Goal: Answer question/provide support: Share knowledge or assist other users

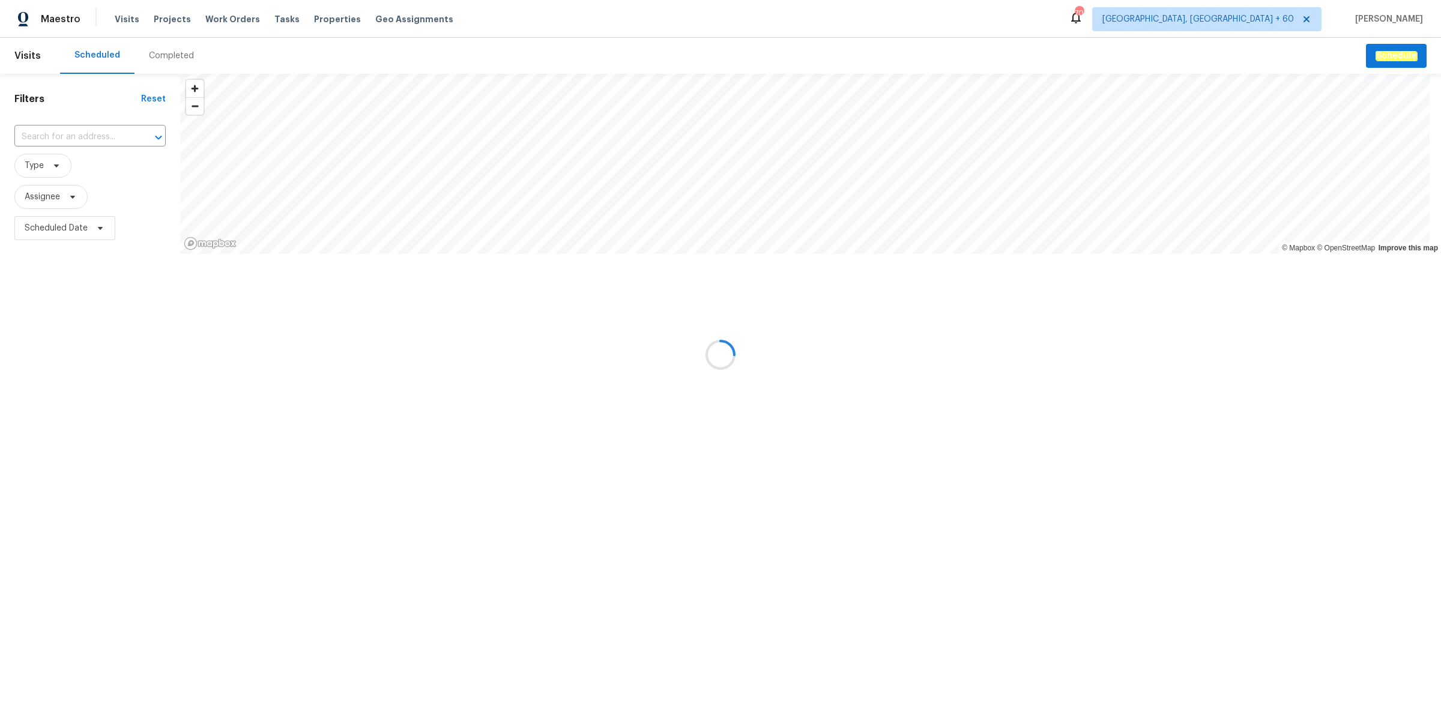
click at [186, 55] on div at bounding box center [720, 354] width 1441 height 709
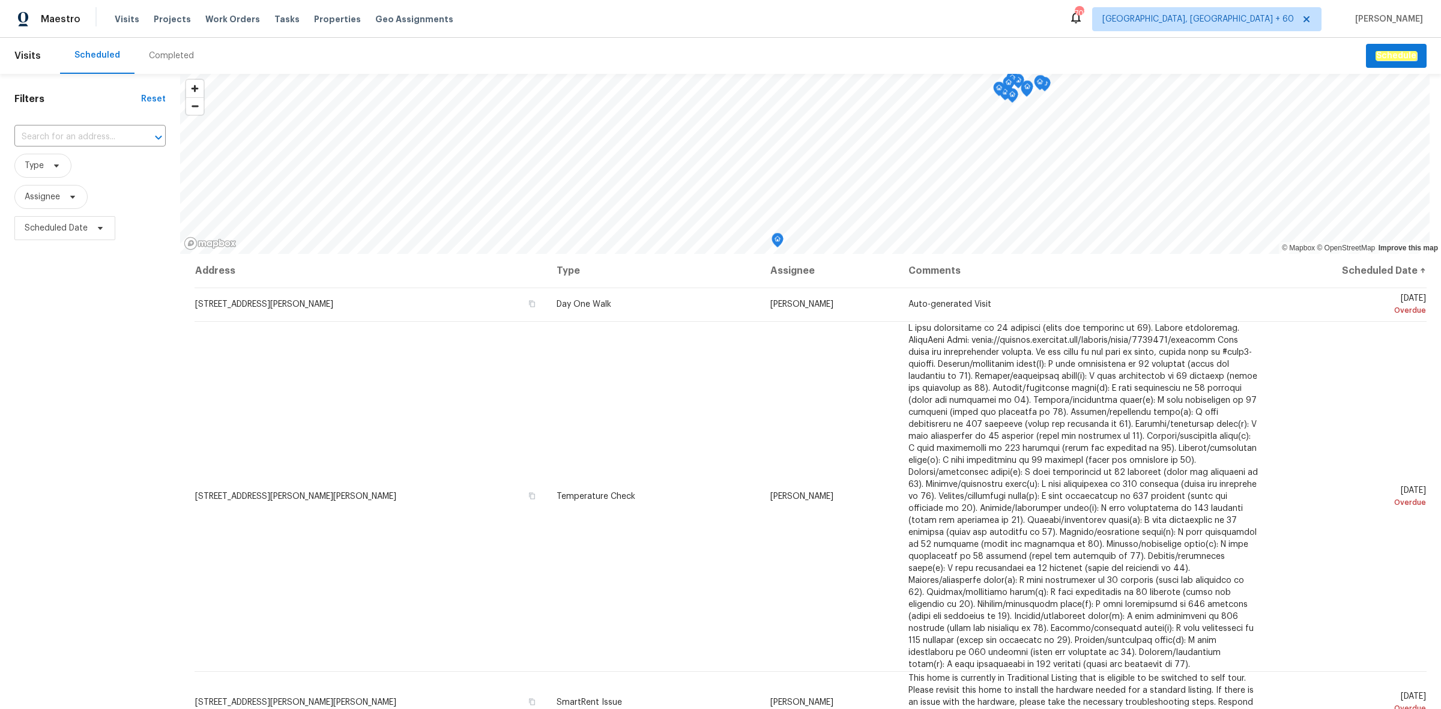
click at [186, 55] on div "Completed" at bounding box center [171, 56] width 45 height 12
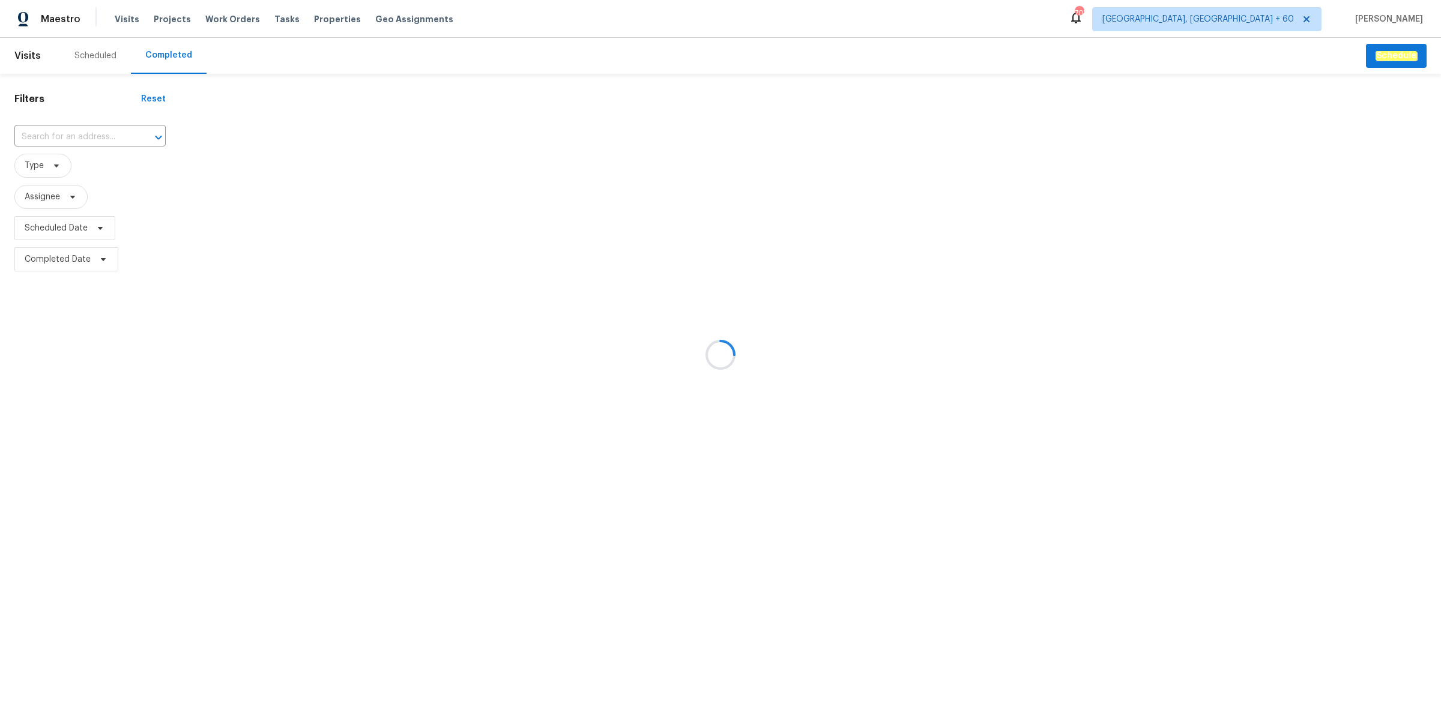
click at [106, 126] on div at bounding box center [720, 354] width 1441 height 709
click at [107, 136] on div at bounding box center [720, 354] width 1441 height 709
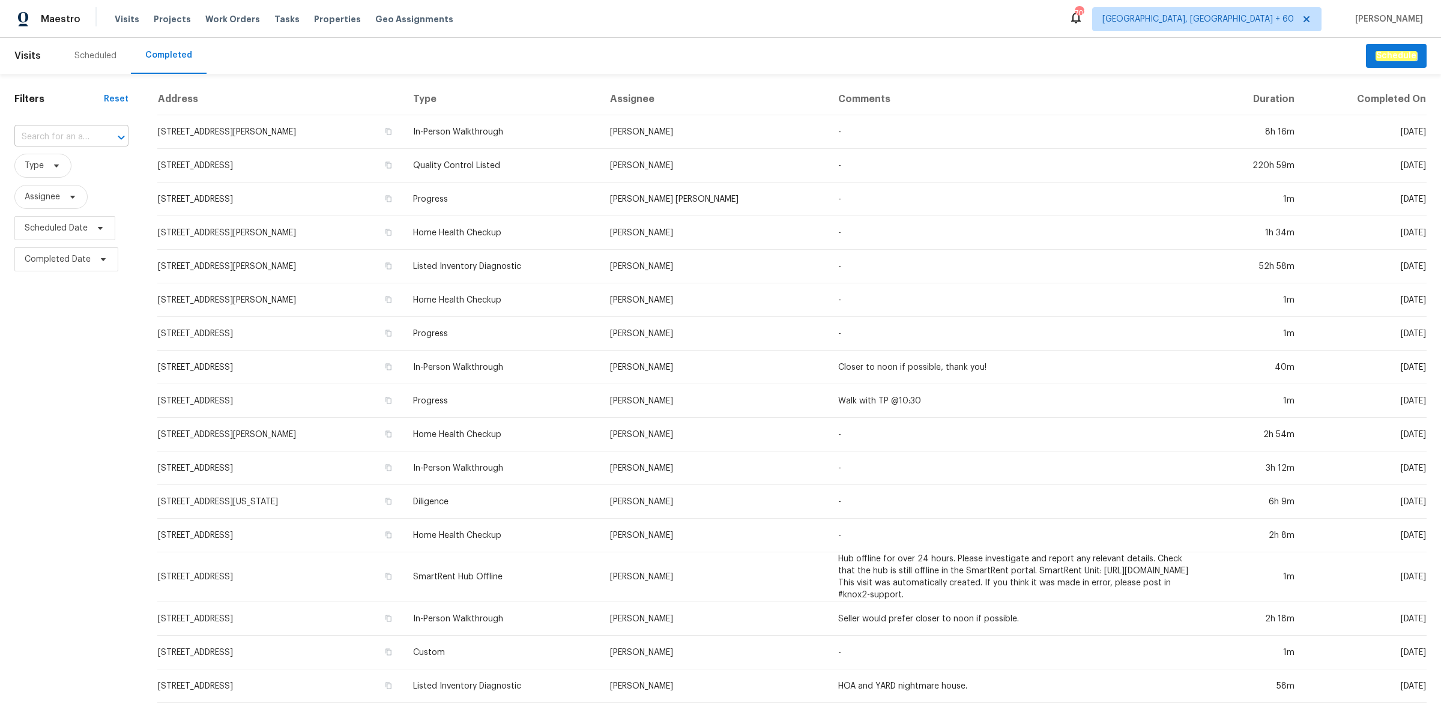
click at [97, 139] on div at bounding box center [112, 137] width 31 height 17
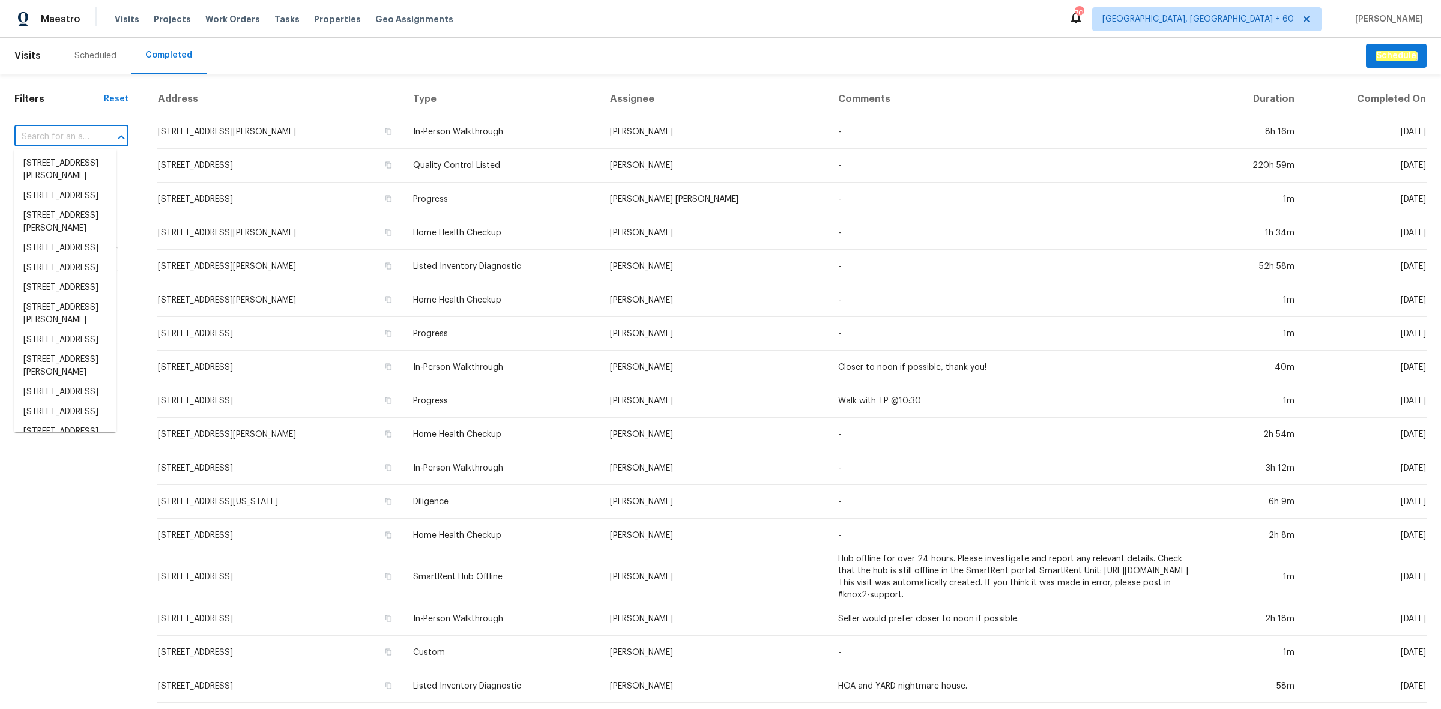
paste input "[STREET_ADDRESS]"
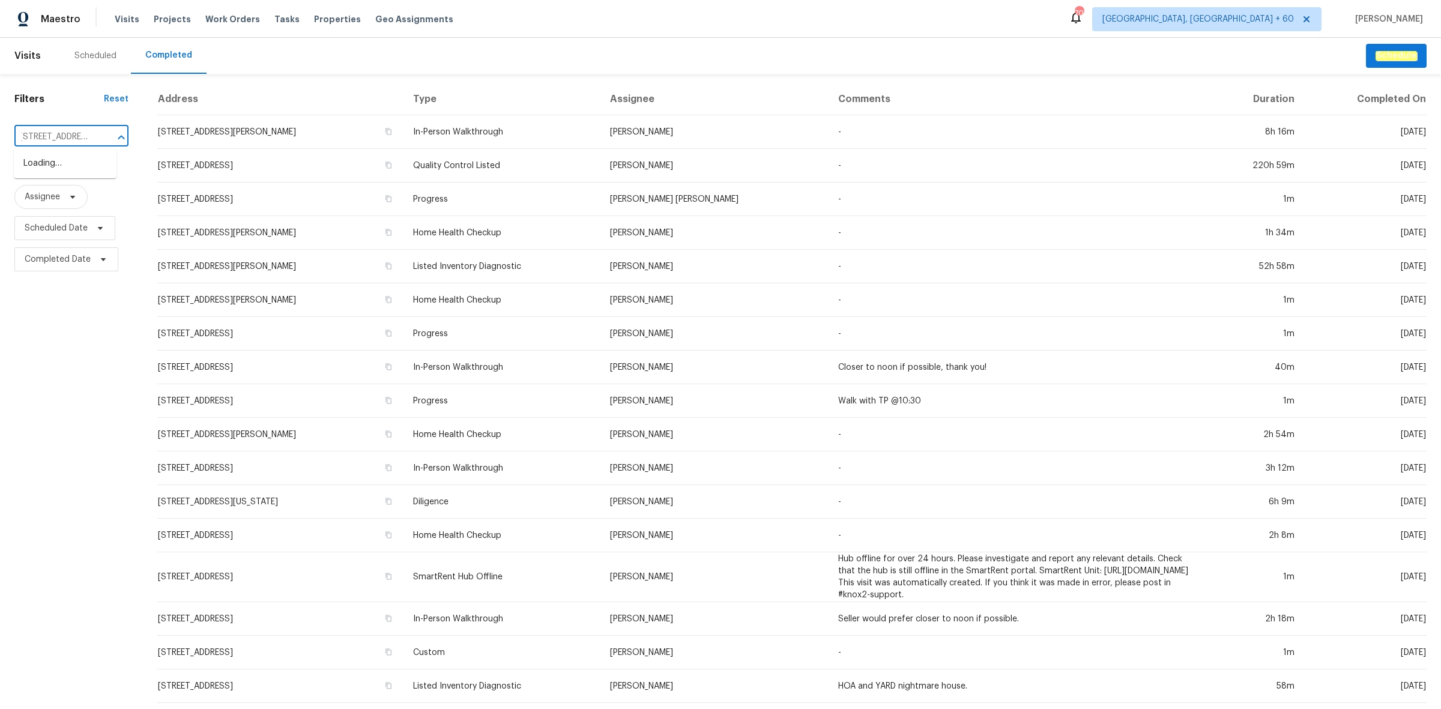
type input "[STREET_ADDRESS]"
click at [78, 160] on li "[STREET_ADDRESS]" at bounding box center [65, 164] width 103 height 20
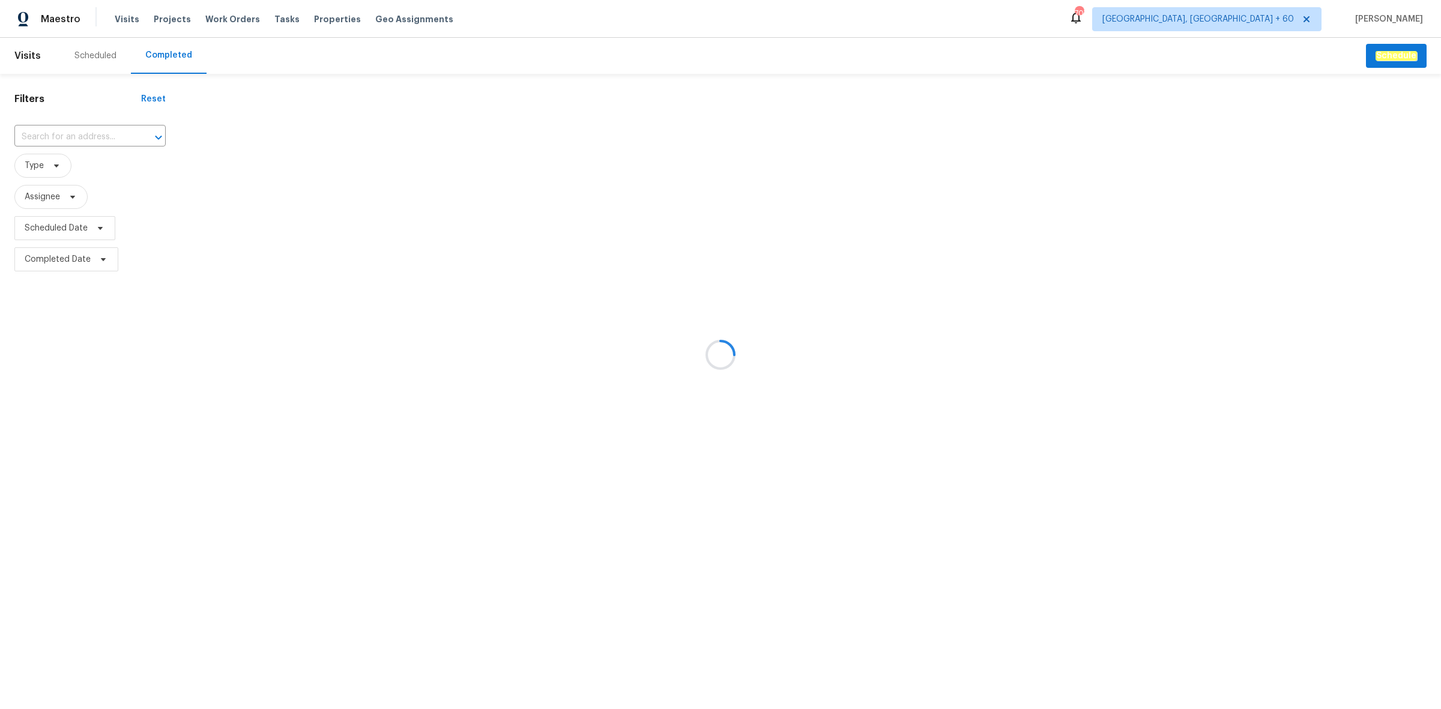
type input "[STREET_ADDRESS]"
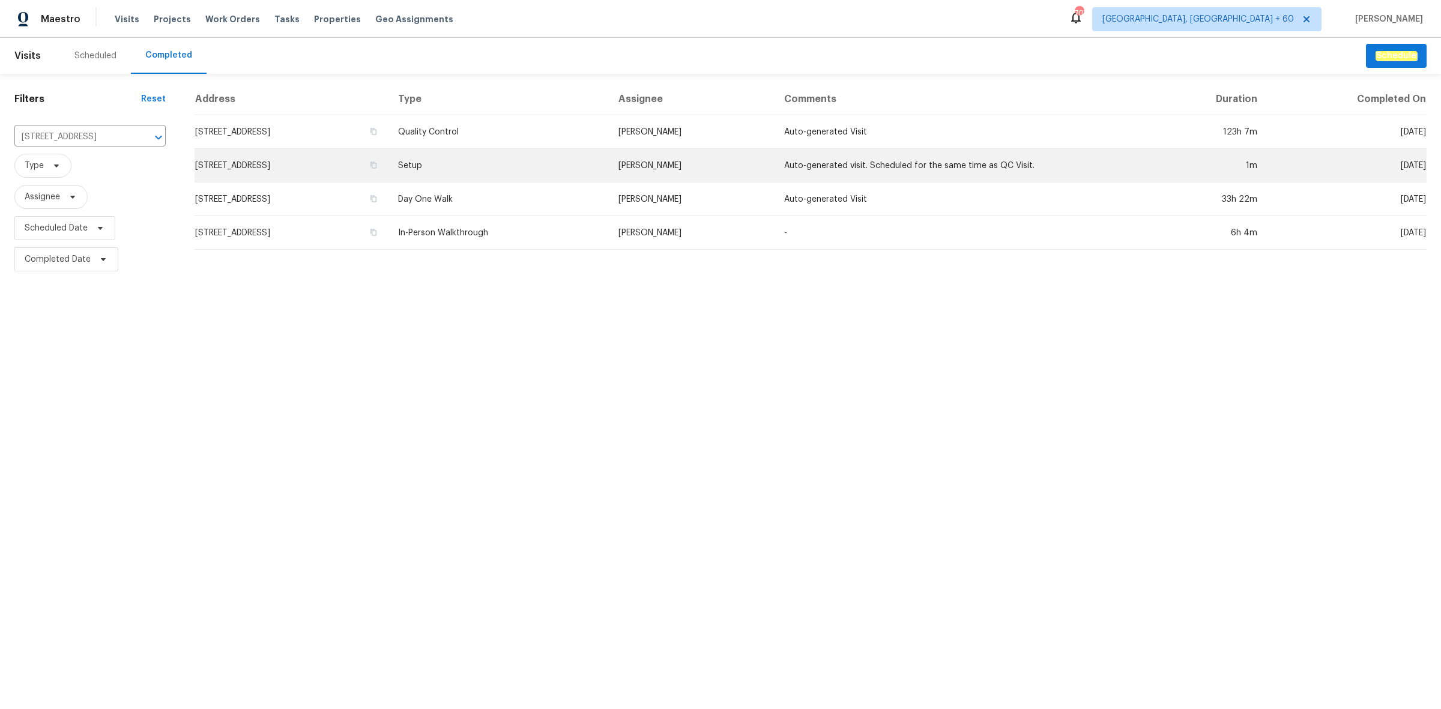
click at [551, 163] on td "Setup" at bounding box center [499, 166] width 220 height 34
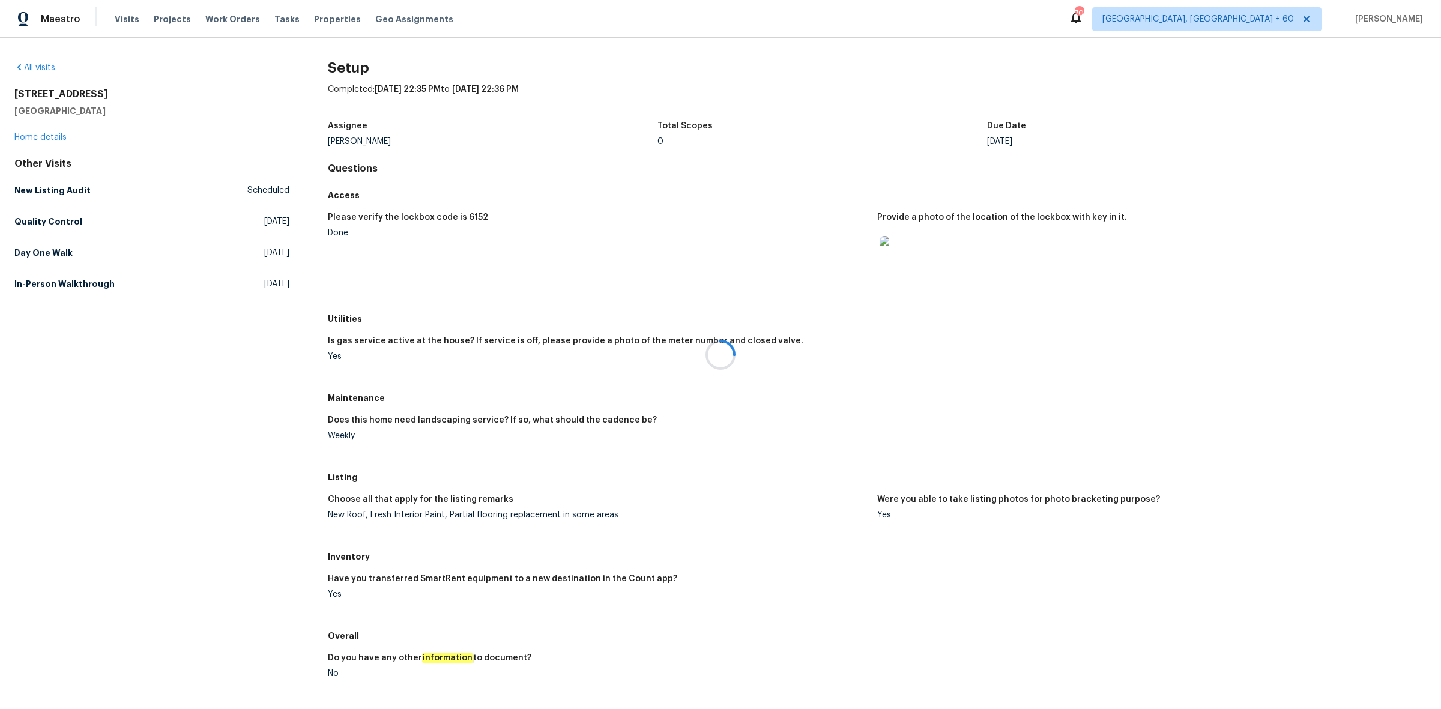
click at [1160, 292] on div at bounding box center [720, 354] width 1441 height 709
click at [91, 274] on link "In-Person Walkthrough [DATE]" at bounding box center [151, 284] width 275 height 22
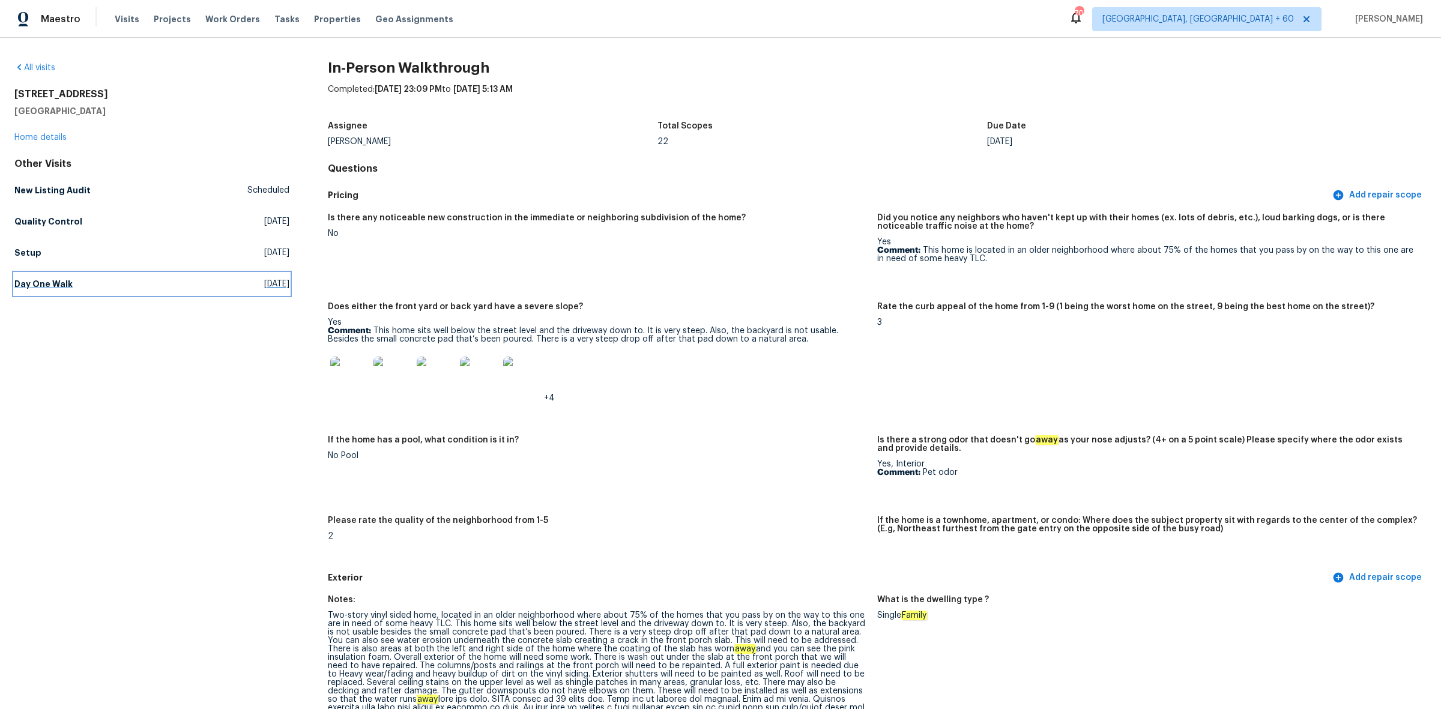
click at [205, 277] on link "Day One Walk [DATE]" at bounding box center [151, 284] width 275 height 22
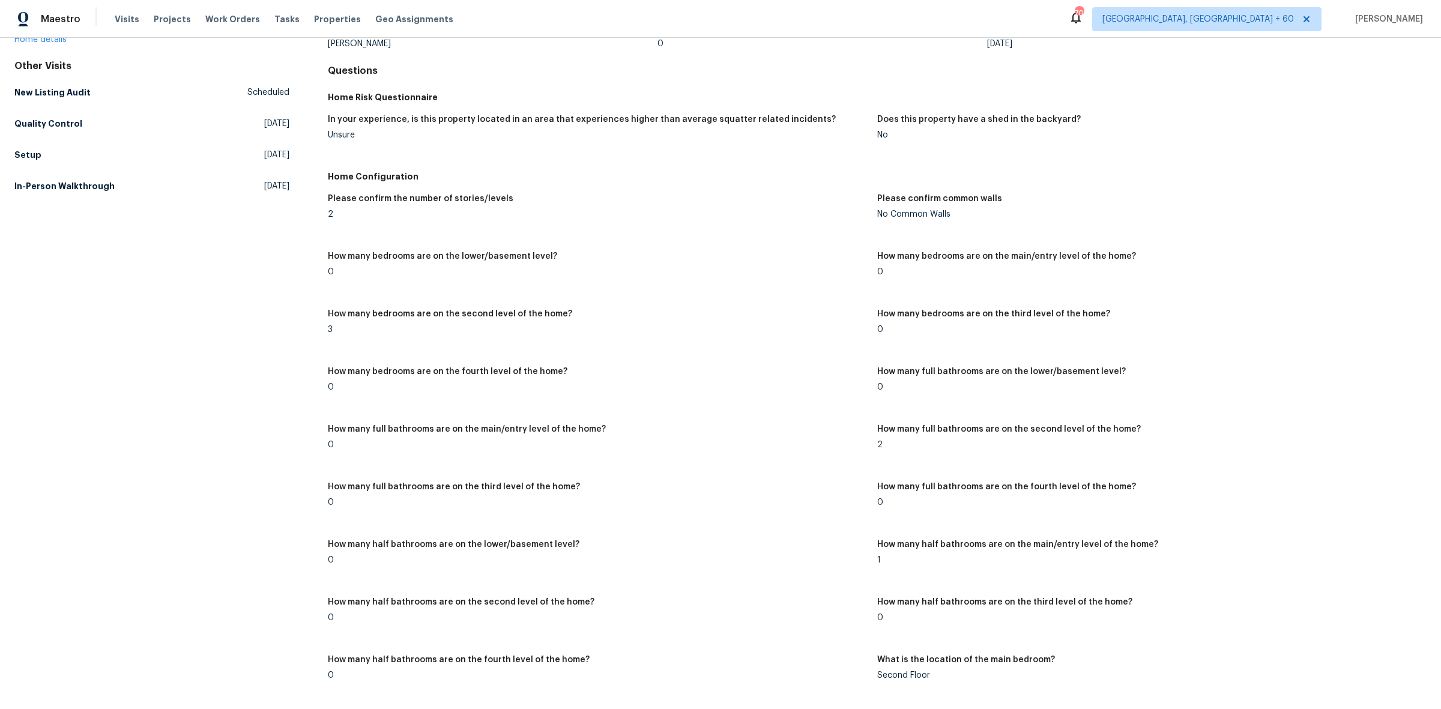
scroll to position [75, 0]
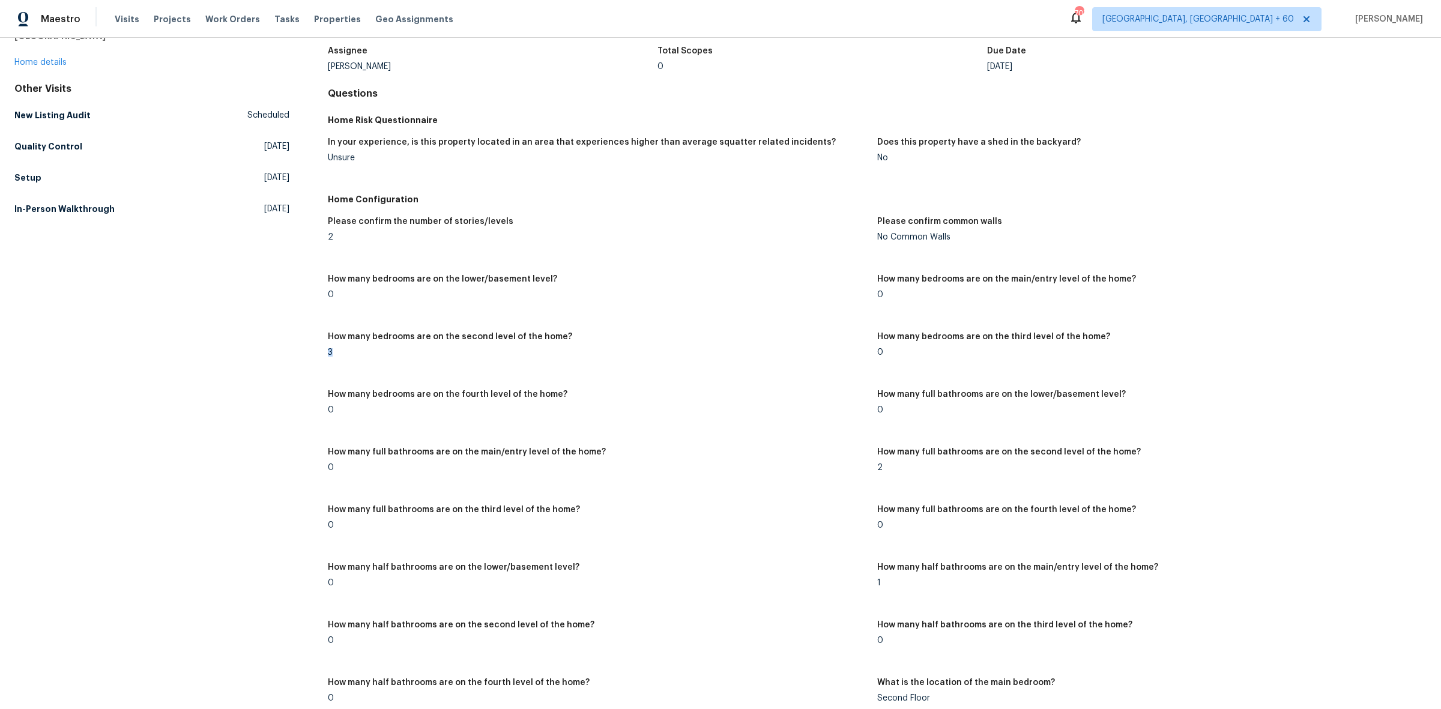
drag, startPoint x: 324, startPoint y: 350, endPoint x: 383, endPoint y: 345, distance: 58.4
drag, startPoint x: 320, startPoint y: 234, endPoint x: 370, endPoint y: 240, distance: 50.2
drag, startPoint x: 413, startPoint y: 335, endPoint x: 438, endPoint y: 416, distance: 85.1
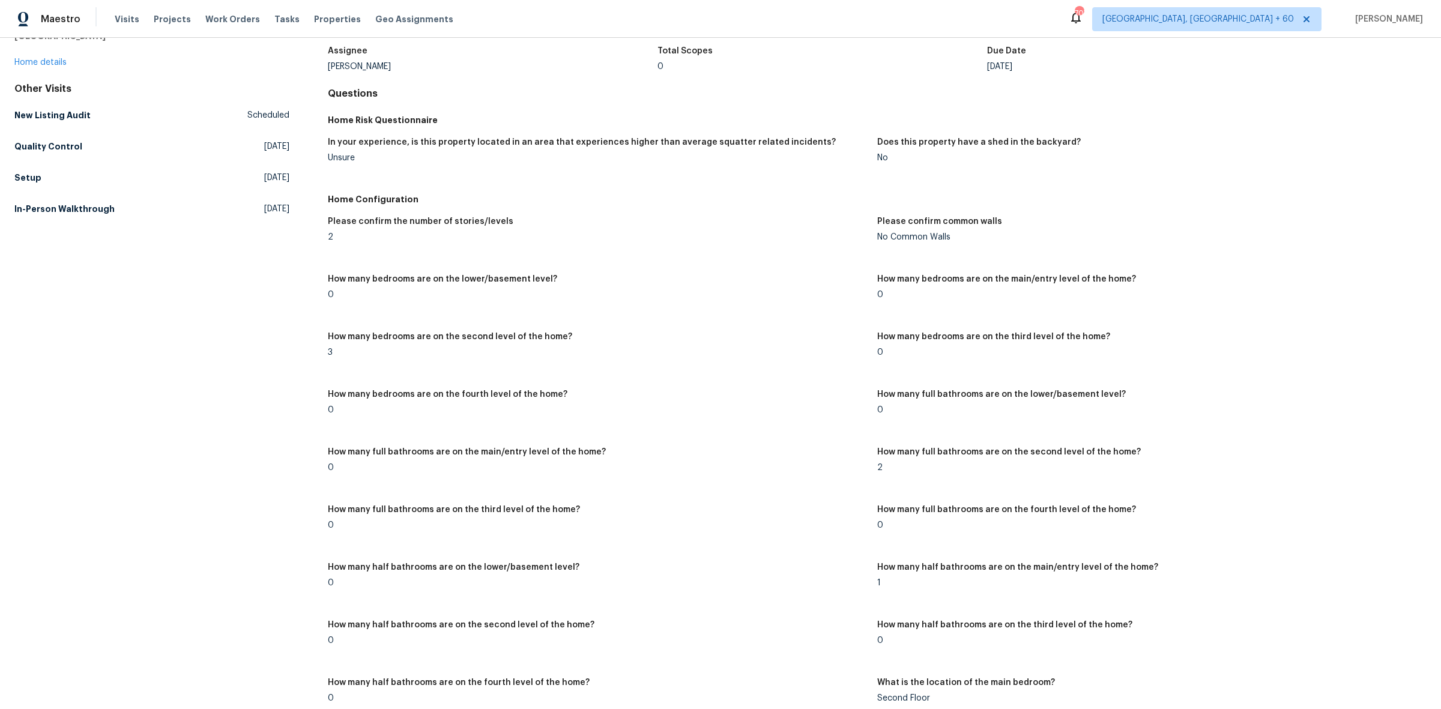
click at [413, 337] on h5 "How many bedrooms are on the second level of the home?" at bounding box center [450, 337] width 244 height 8
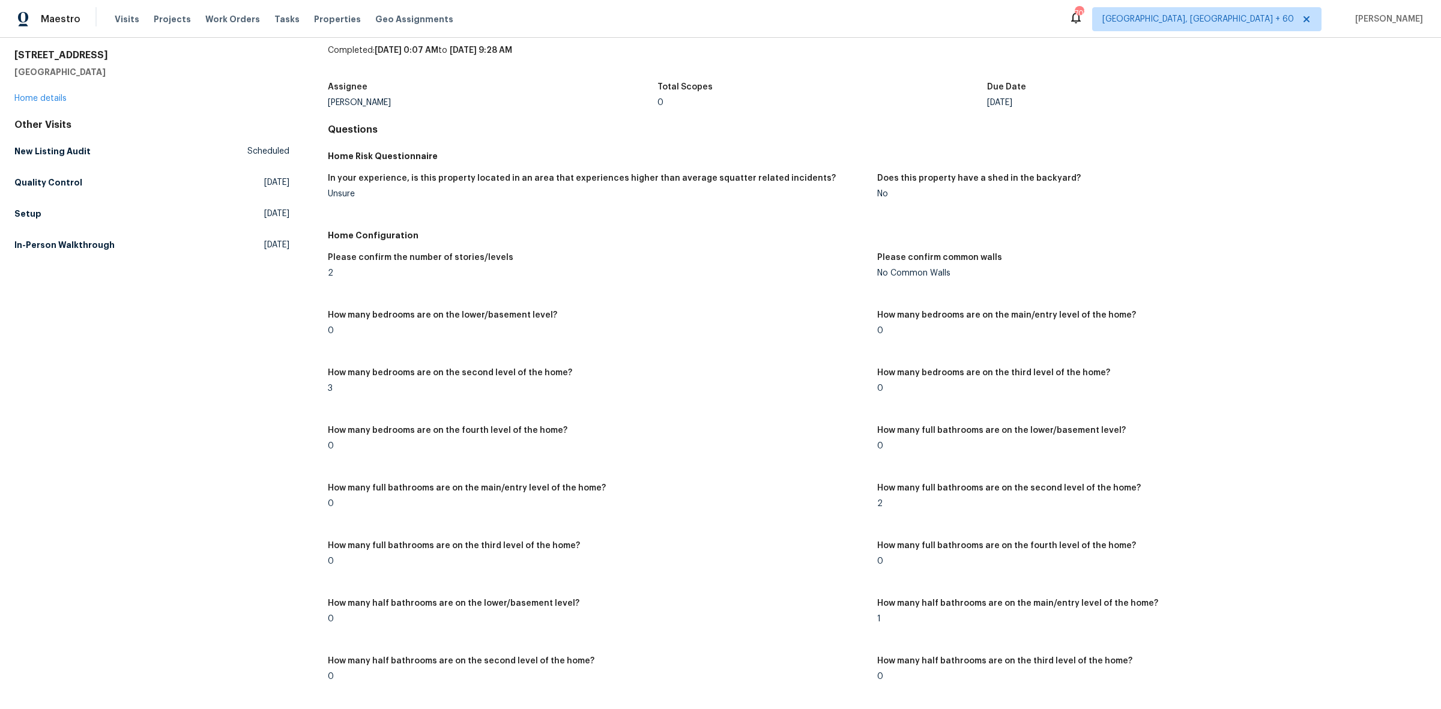
scroll to position [0, 0]
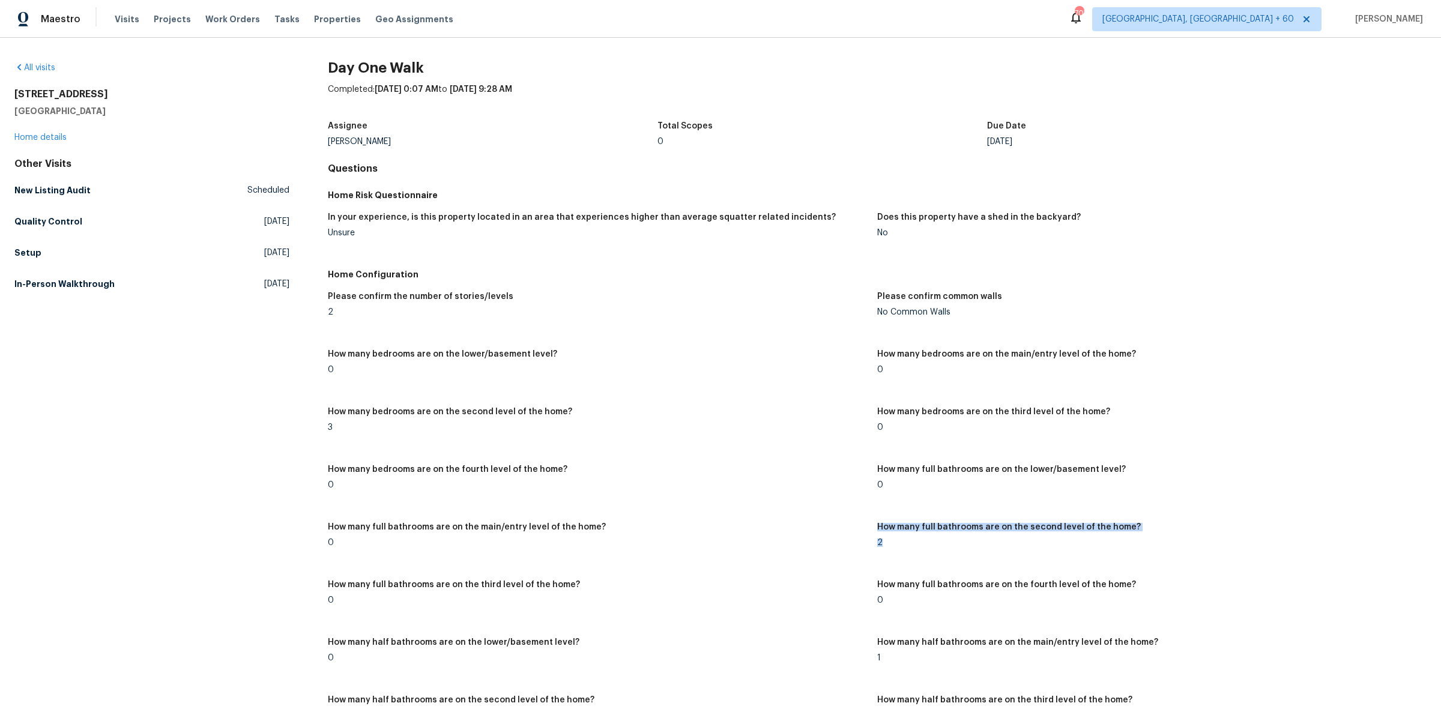
drag, startPoint x: 866, startPoint y: 541, endPoint x: 926, endPoint y: 549, distance: 60.6
click at [926, 549] on div "Please confirm the number of stories/levels 2 Please confirm common walls No Co…" at bounding box center [877, 631] width 1099 height 692
click at [922, 554] on figure "How many full bathrooms are on the second level of the home? 2" at bounding box center [1151, 544] width 549 height 43
drag, startPoint x: 865, startPoint y: 545, endPoint x: 880, endPoint y: 542, distance: 14.7
click at [880, 542] on div "Please confirm the number of stories/levels 2 Please confirm common walls No Co…" at bounding box center [877, 631] width 1099 height 692
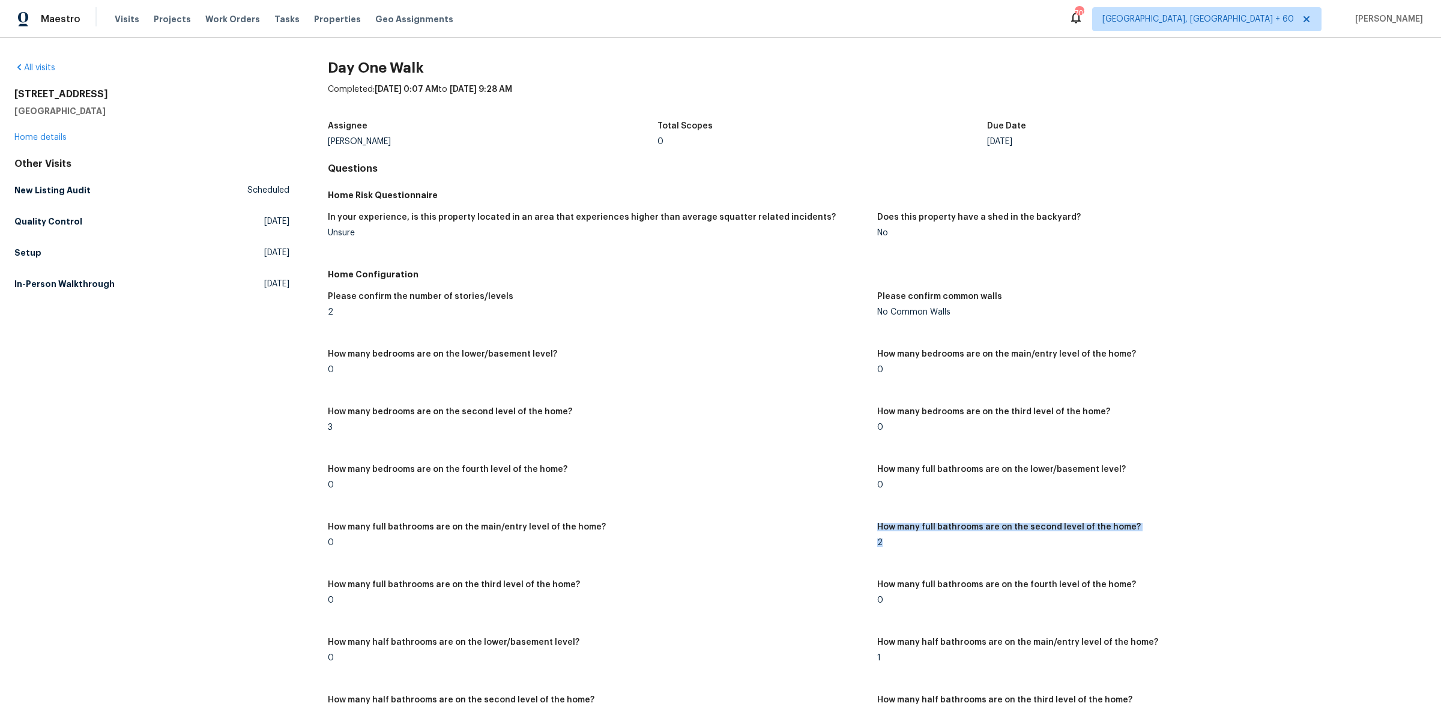
click at [982, 540] on div "2" at bounding box center [1147, 543] width 540 height 8
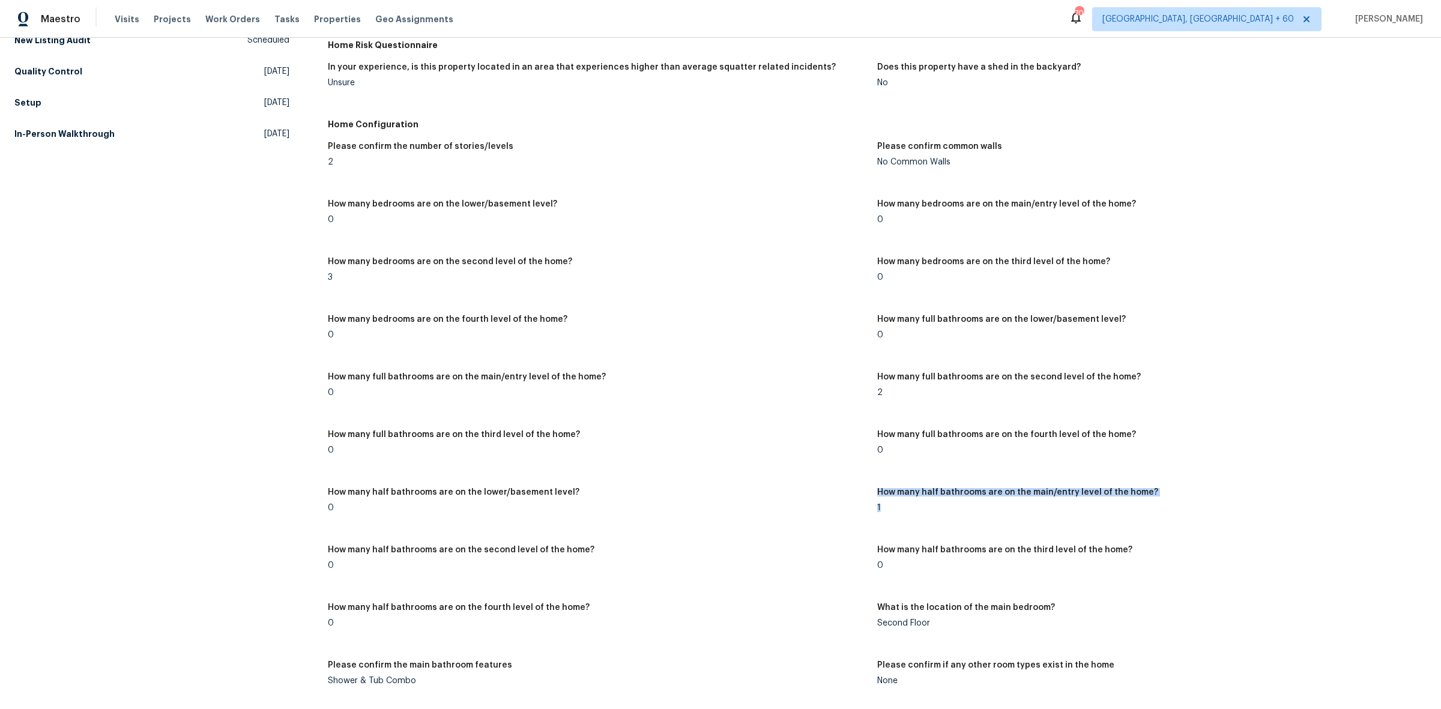
drag, startPoint x: 867, startPoint y: 507, endPoint x: 918, endPoint y: 507, distance: 51.0
click at [918, 507] on div "Please confirm the number of stories/levels 2 Please confirm common walls No Co…" at bounding box center [877, 481] width 1099 height 692
click at [946, 511] on div "1" at bounding box center [1147, 508] width 540 height 8
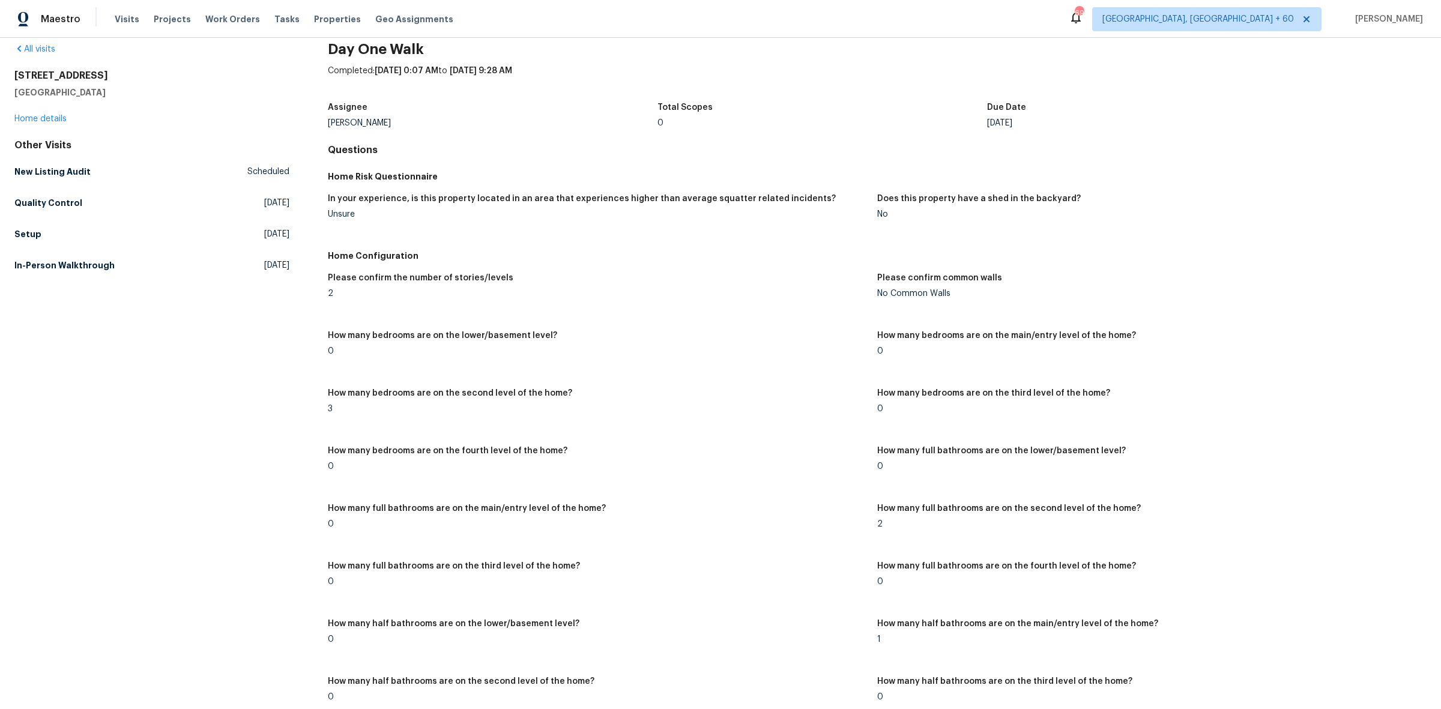
scroll to position [0, 0]
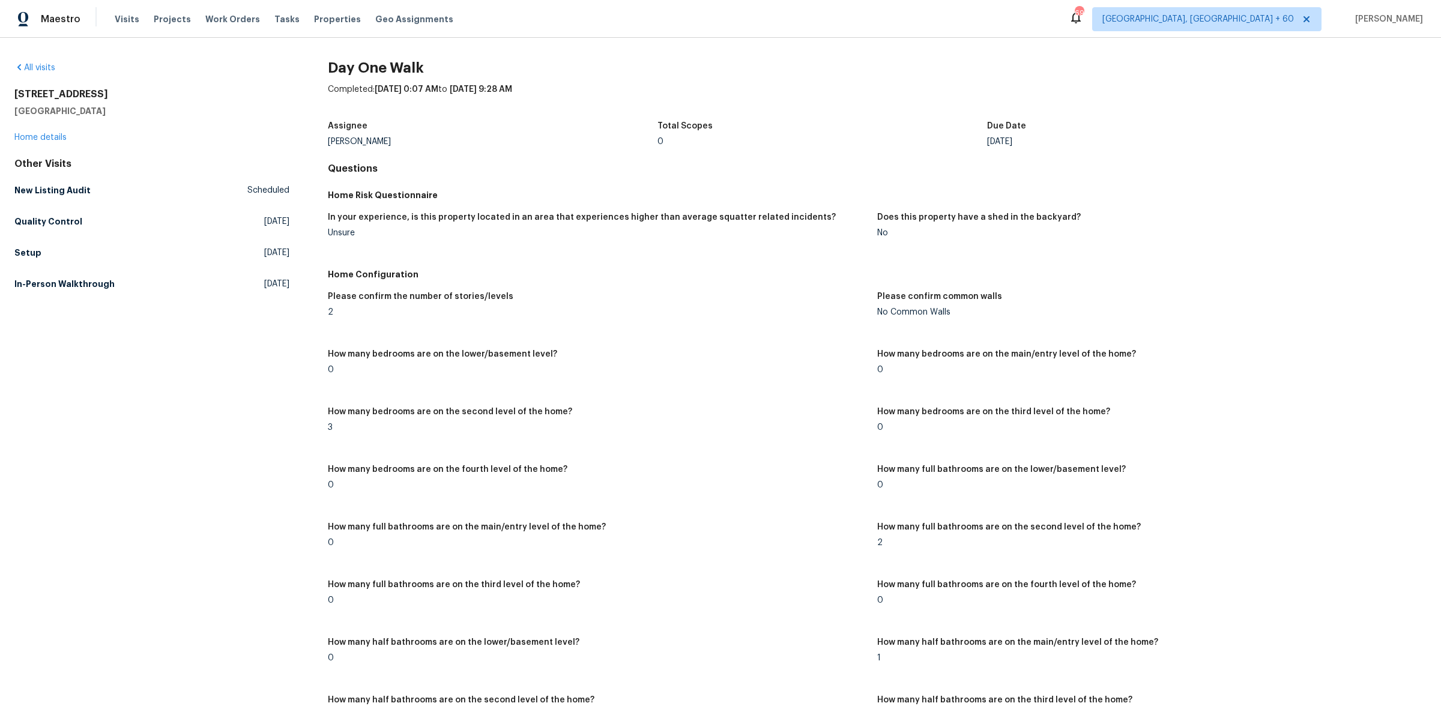
click at [725, 439] on figure "How many bedrooms are on the second level of the home? 3" at bounding box center [602, 429] width 549 height 43
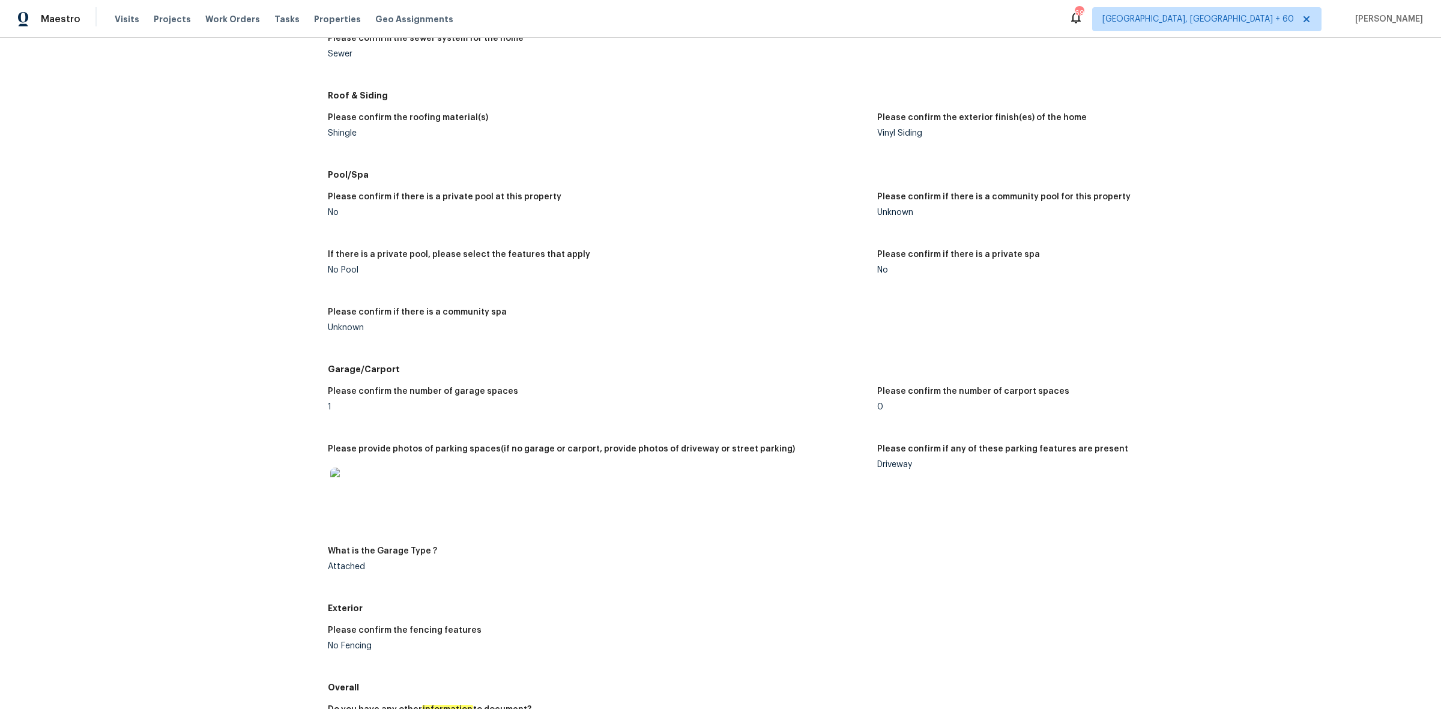
click at [923, 458] on div "Please confirm if any of these parking features are present" at bounding box center [1147, 453] width 540 height 16
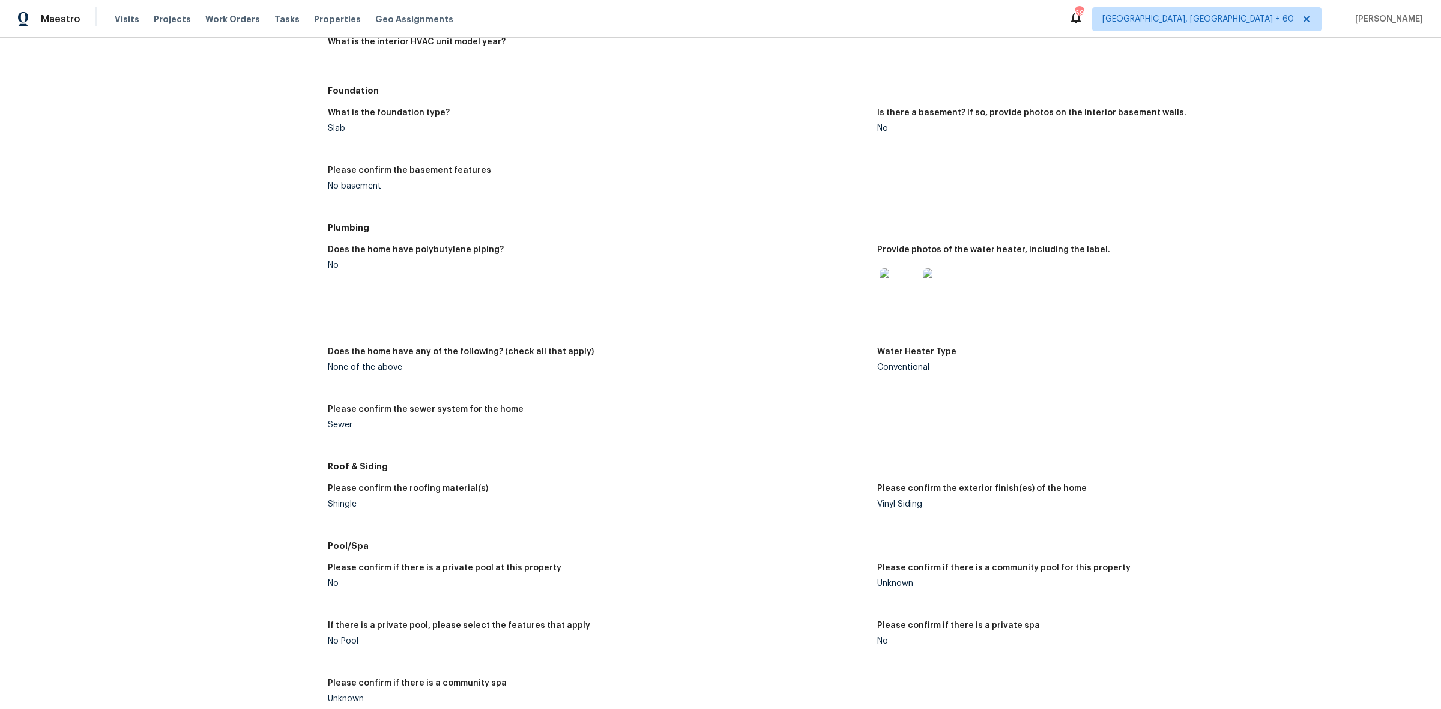
scroll to position [1407, 0]
